Goal: Task Accomplishment & Management: Manage account settings

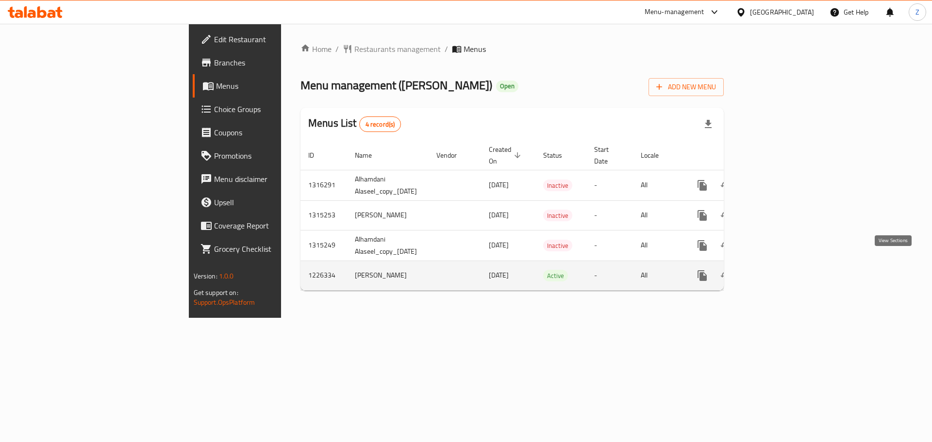
click at [784, 267] on link "enhanced table" at bounding box center [772, 275] width 23 height 23
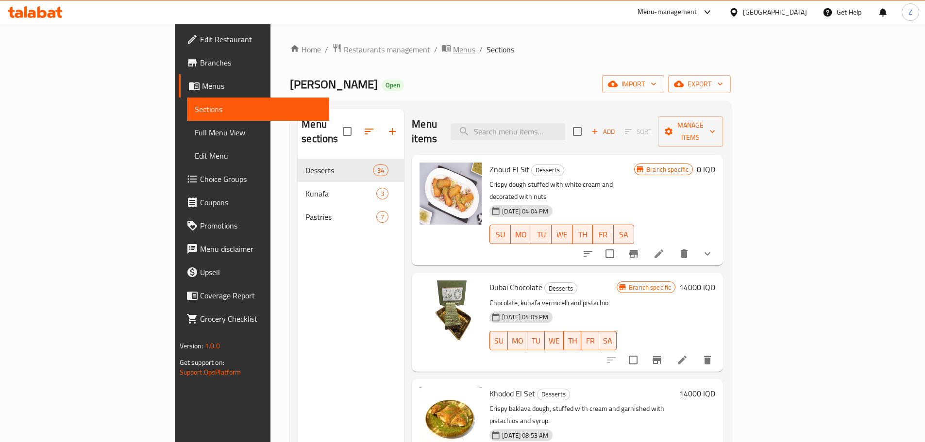
click at [453, 45] on span "Menus" at bounding box center [464, 50] width 22 height 12
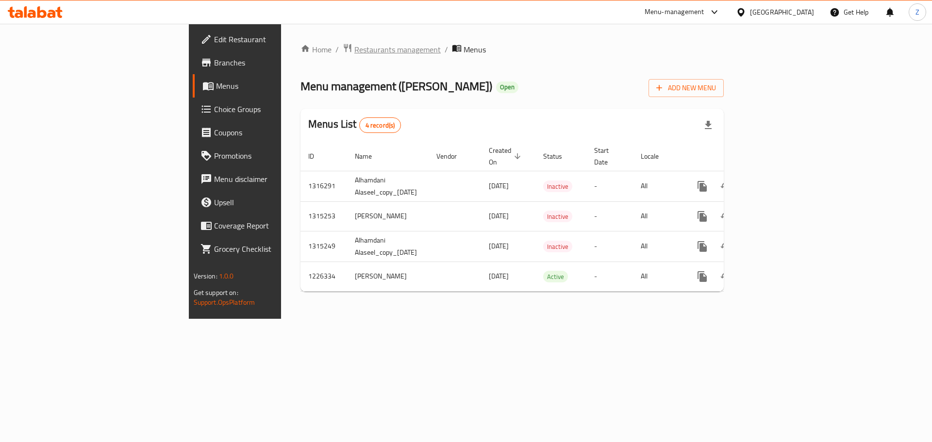
click at [354, 47] on span "Restaurants management" at bounding box center [397, 50] width 86 height 12
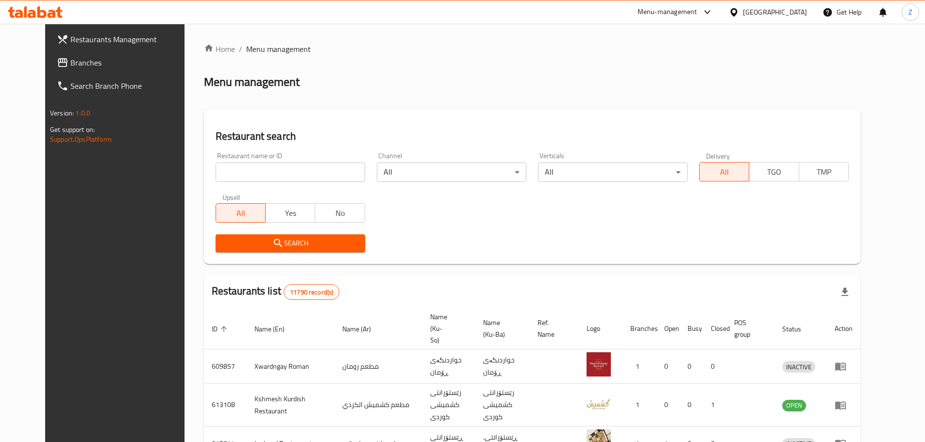
click at [286, 175] on input "search" at bounding box center [291, 172] width 150 height 19
paste input "693045"
type input "693045"
click at [313, 250] on button "Search" at bounding box center [291, 244] width 150 height 18
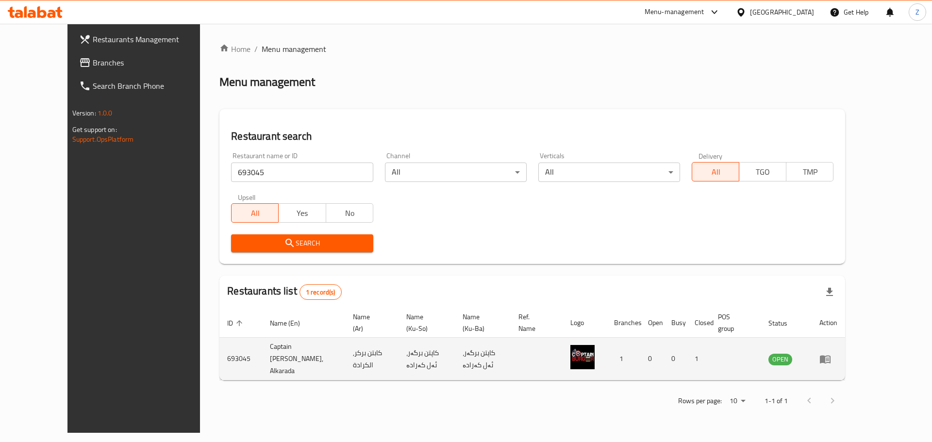
click at [831, 354] on icon "enhanced table" at bounding box center [826, 360] width 12 height 12
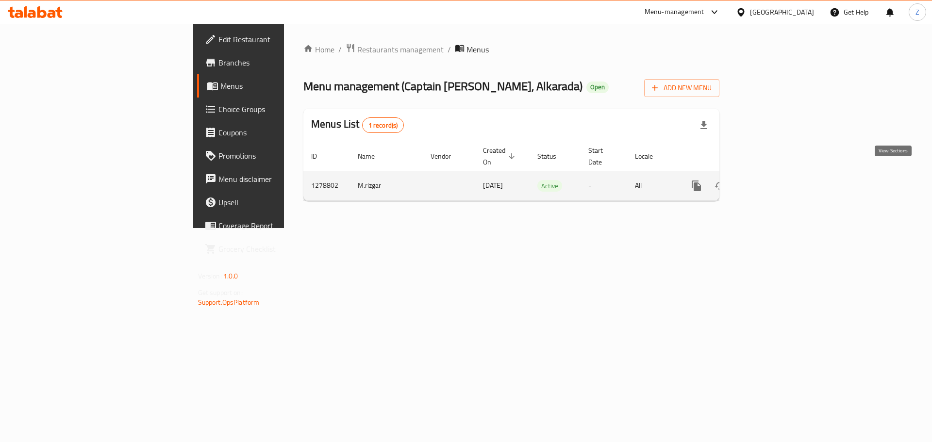
click at [771, 182] on icon "enhanced table" at bounding box center [766, 186] width 9 height 9
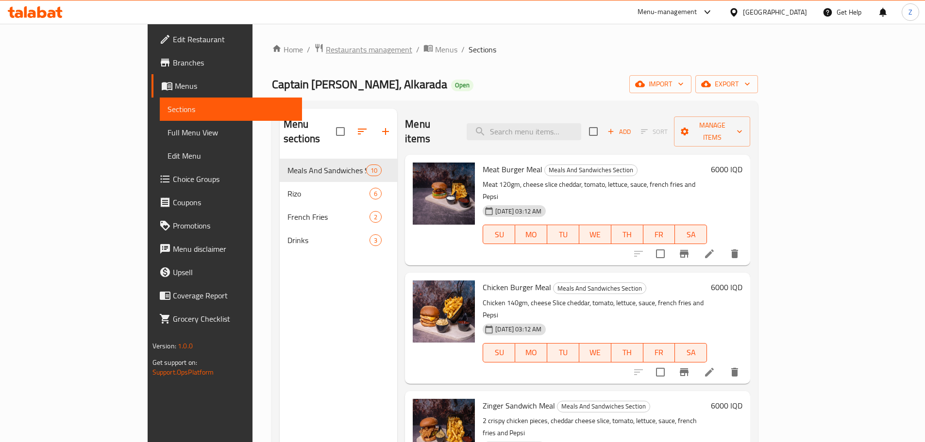
click at [326, 52] on span "Restaurants management" at bounding box center [369, 50] width 86 height 12
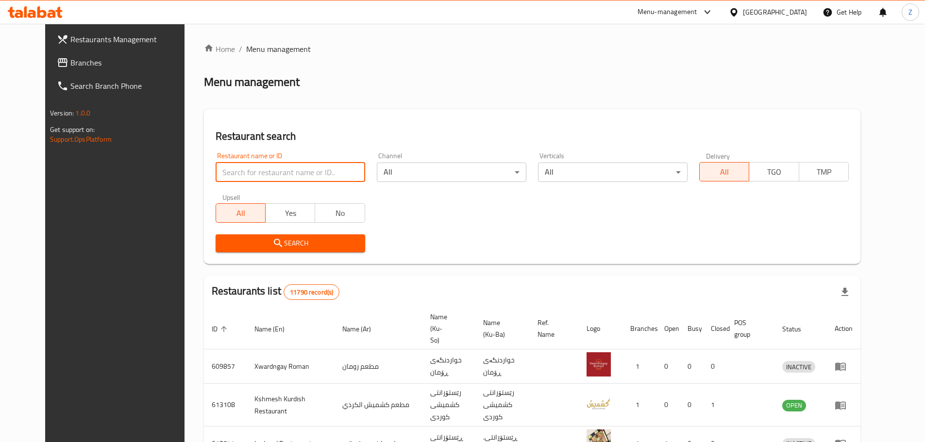
click at [292, 170] on input "search" at bounding box center [291, 172] width 150 height 19
paste input "681346"
type input "681346"
drag, startPoint x: 335, startPoint y: 271, endPoint x: 337, endPoint y: 262, distance: 9.5
click at [336, 270] on div "Home / Menu management Menu management Restaurant search Restaurant name or ID …" at bounding box center [532, 377] width 657 height 669
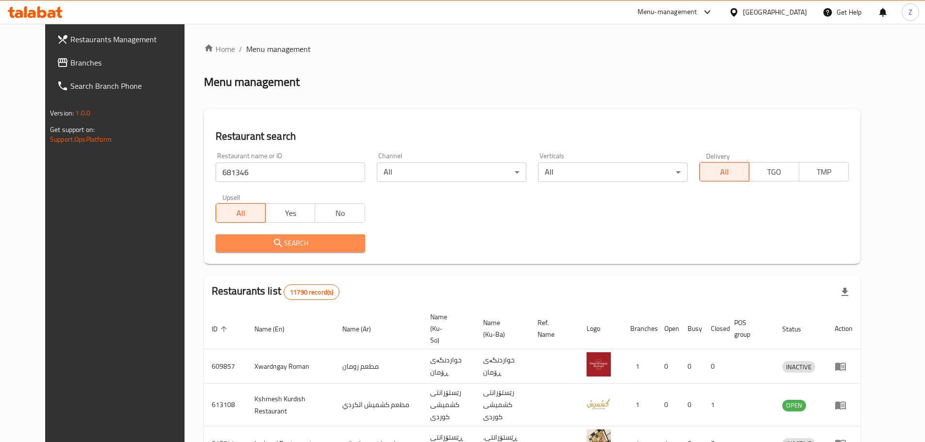
click at [335, 250] on button "Search" at bounding box center [291, 244] width 150 height 18
click at [335, 250] on div at bounding box center [462, 221] width 925 height 442
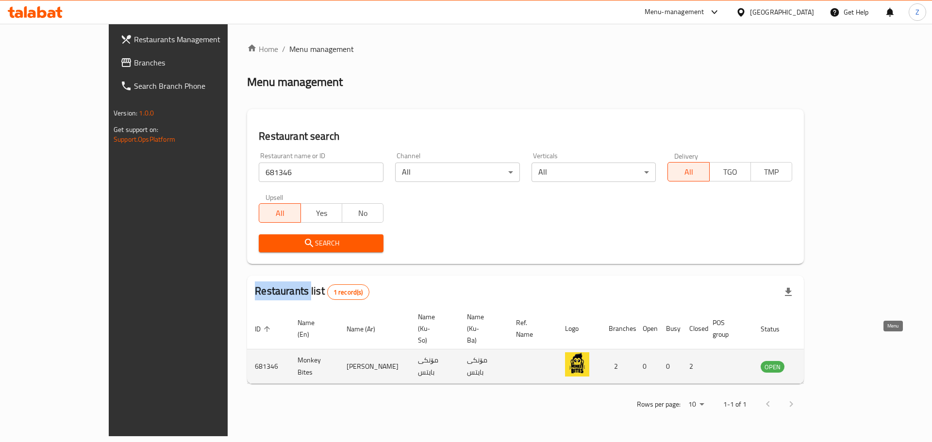
click at [823, 363] on icon "enhanced table" at bounding box center [817, 367] width 11 height 8
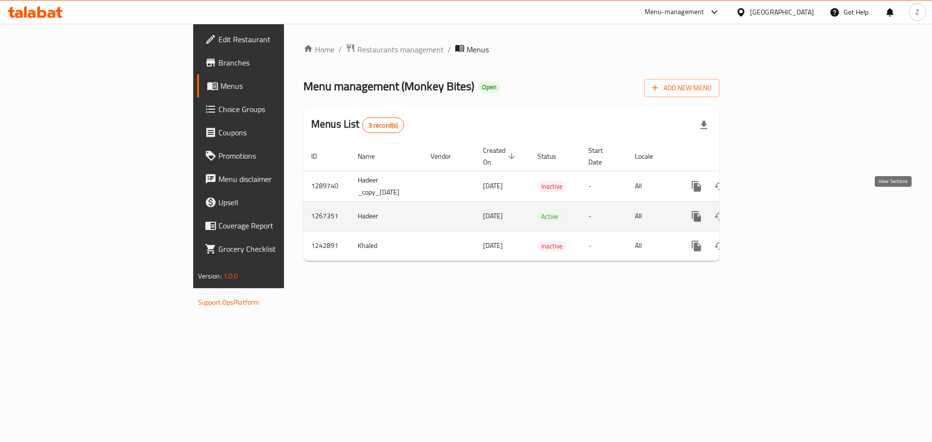
click at [778, 212] on link "enhanced table" at bounding box center [766, 216] width 23 height 23
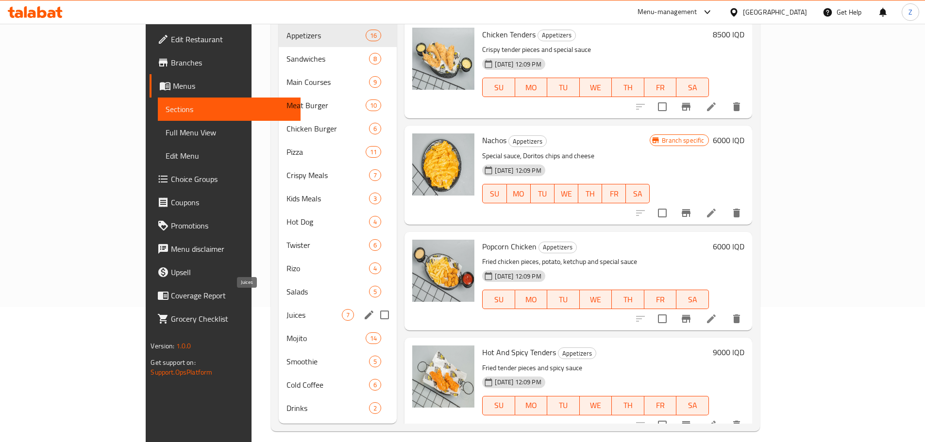
scroll to position [136, 0]
click at [279, 402] on div "Drinks 2" at bounding box center [338, 407] width 118 height 23
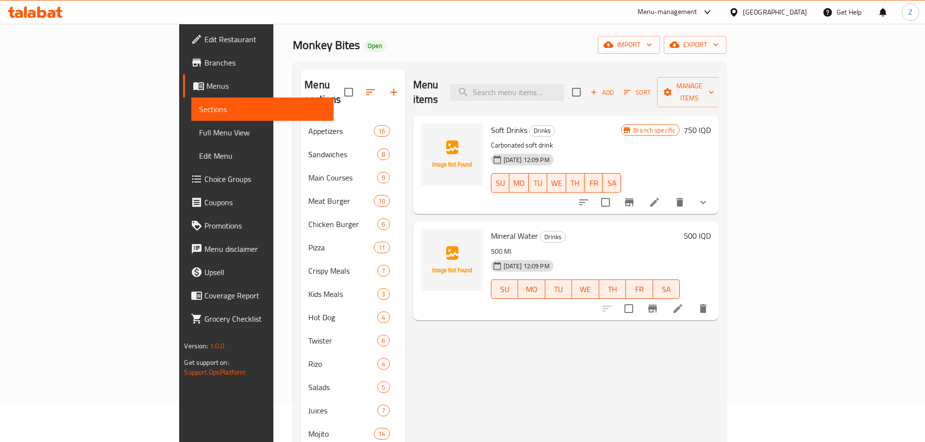
scroll to position [39, 0]
click at [709, 197] on icon "show more" at bounding box center [703, 203] width 12 height 12
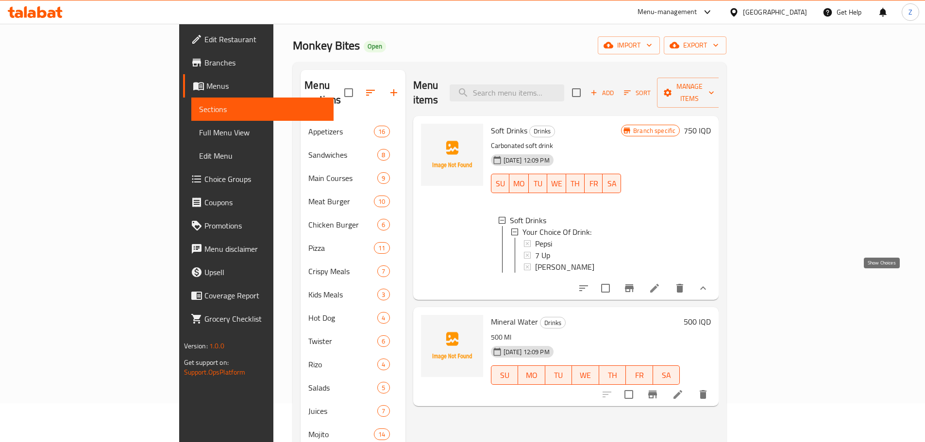
click at [709, 283] on icon "show more" at bounding box center [703, 289] width 12 height 12
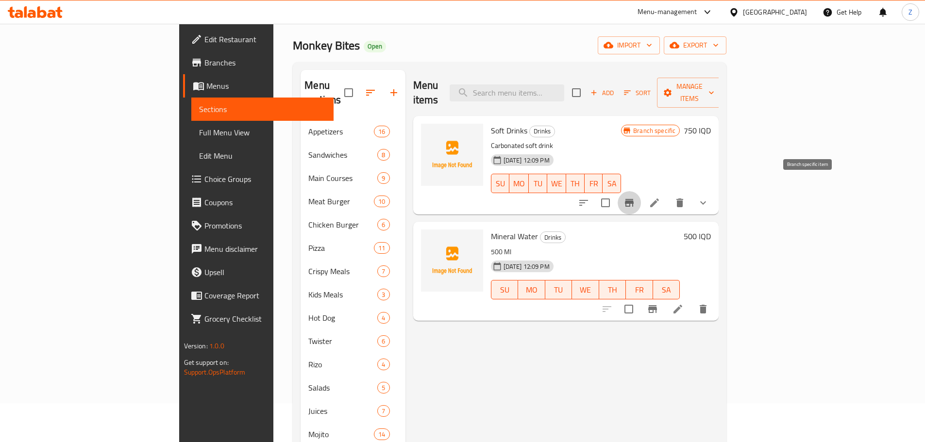
click at [641, 192] on button "Branch-specific-item" at bounding box center [629, 202] width 23 height 23
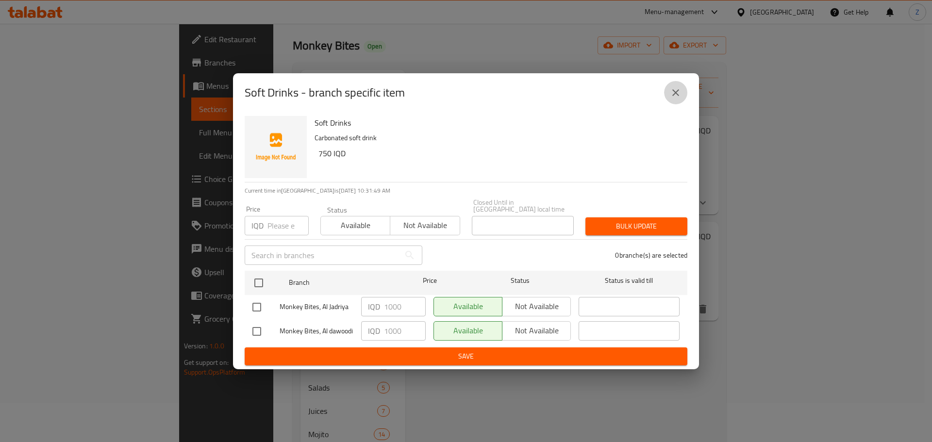
click at [676, 95] on icon "close" at bounding box center [676, 93] width 12 height 12
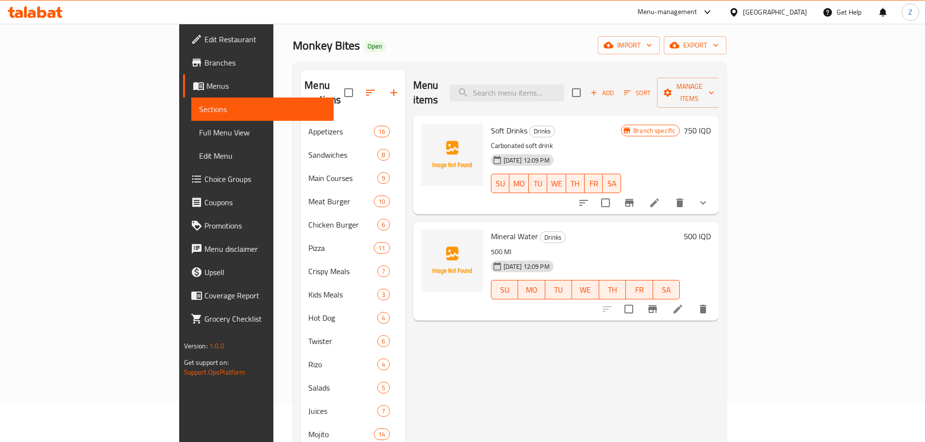
click at [711, 124] on div "Branch specific 750 IQD" at bounding box center [666, 131] width 90 height 14
click at [711, 124] on h6 "750 IQD" at bounding box center [697, 131] width 27 height 14
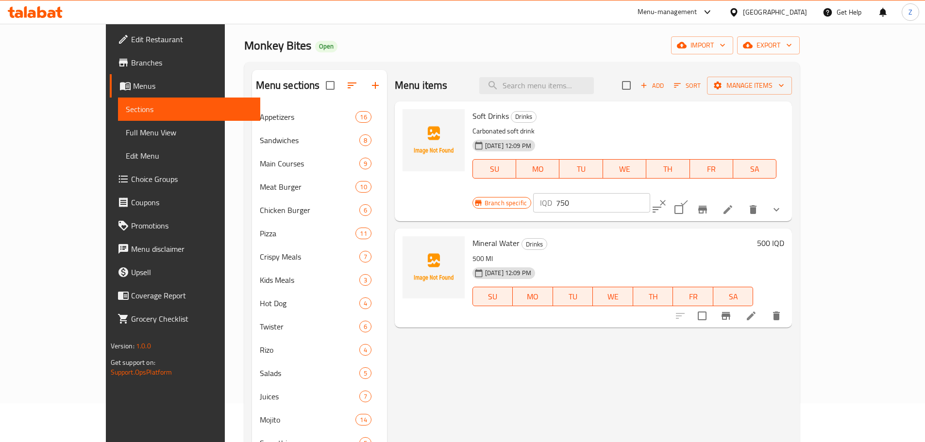
click at [650, 193] on input "750" at bounding box center [603, 202] width 94 height 19
type input "1000"
click at [695, 192] on button "ok" at bounding box center [684, 202] width 21 height 21
